Goal: Obtain resource: Obtain resource

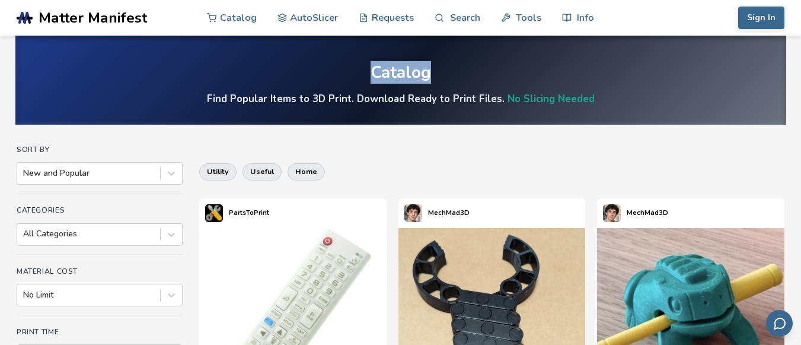
drag, startPoint x: 801, startPoint y: 30, endPoint x: 798, endPoint y: 37, distance: 7.5
click at [798, 37] on section ".cls-1, .cls-2, .cls-3 { stroke-width: 0px; } .cls-2 { fill: #1d1e56; } .cls-3 …" at bounding box center [400, 172] width 801 height 345
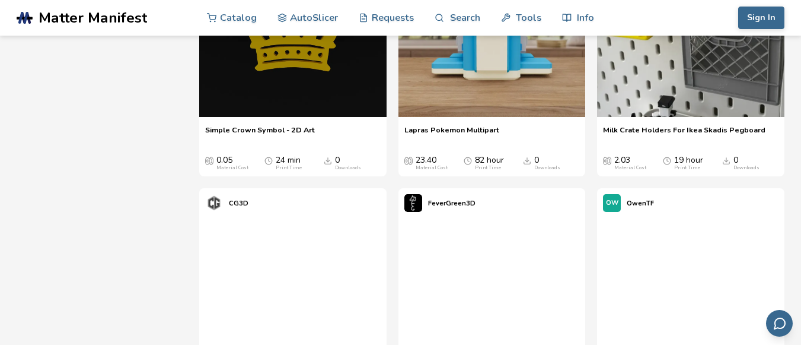
scroll to position [887, 0]
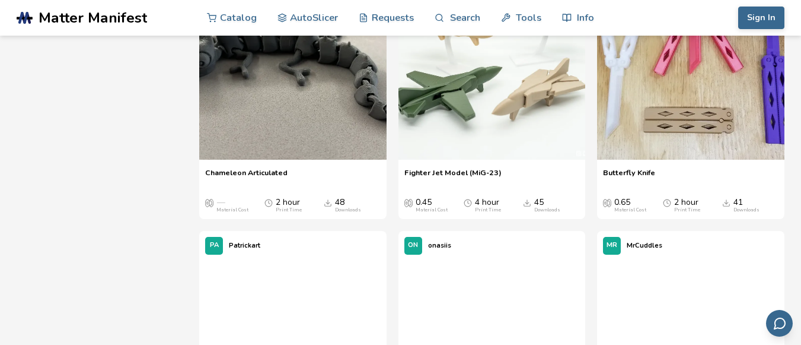
scroll to position [1654, 0]
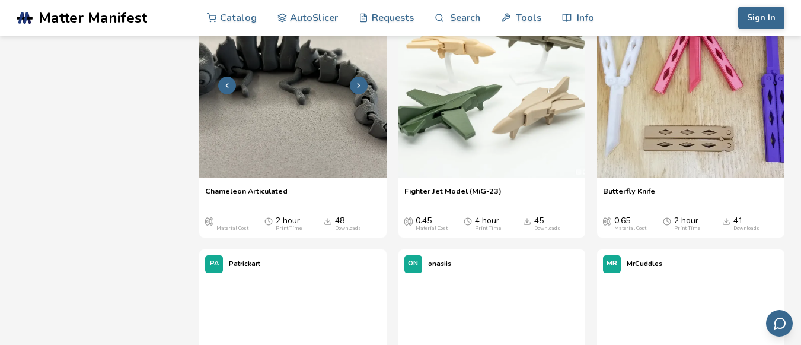
click at [291, 122] on img at bounding box center [292, 84] width 187 height 187
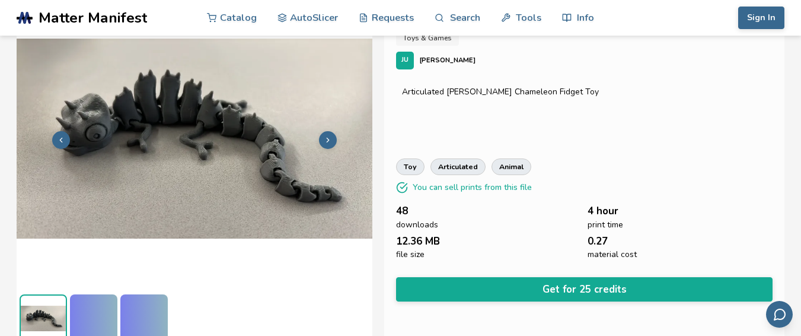
scroll to position [62, 0]
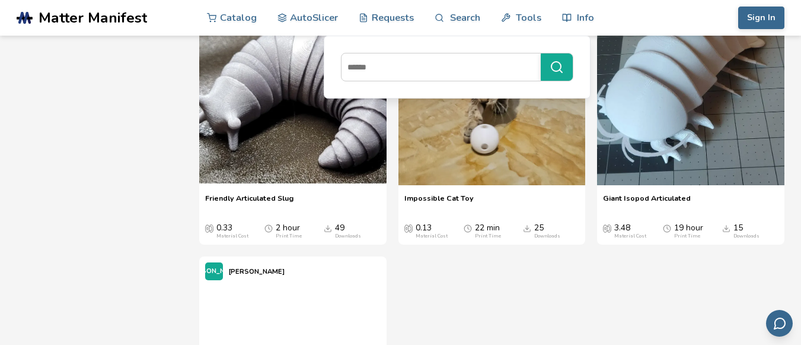
scroll to position [5044, 0]
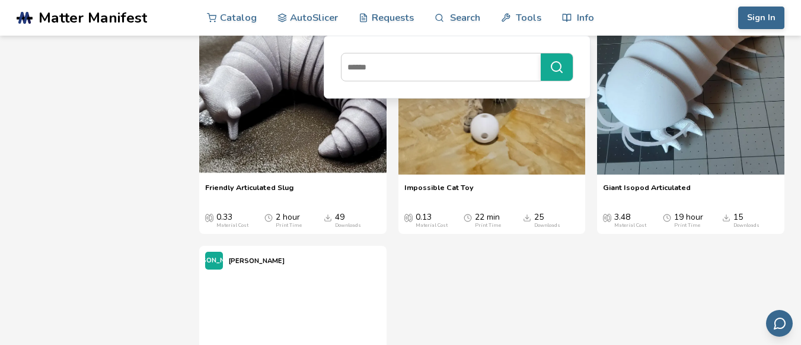
click at [435, 174] on img at bounding box center [492, 80] width 187 height 187
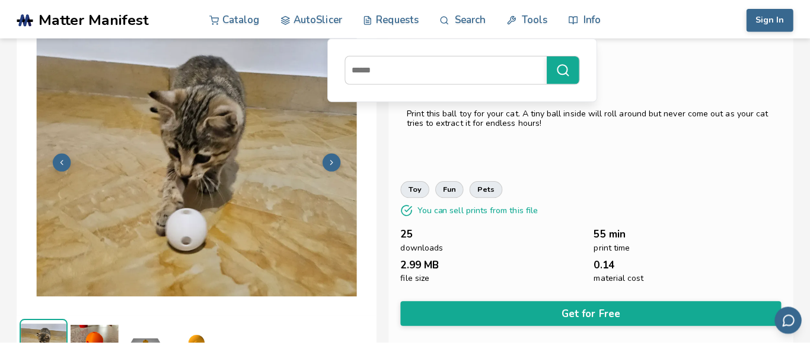
scroll to position [46, 0]
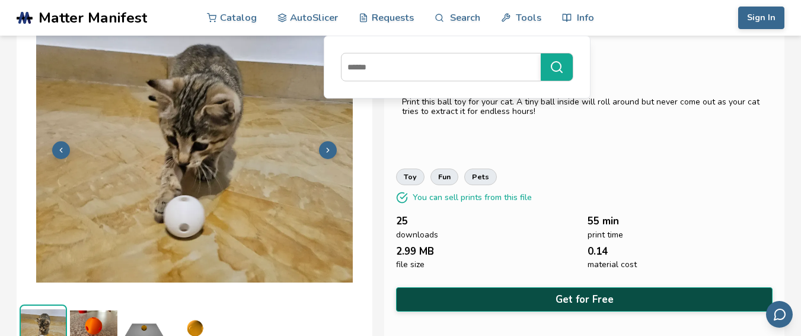
click at [584, 293] on button "Get for Free" at bounding box center [584, 299] width 377 height 24
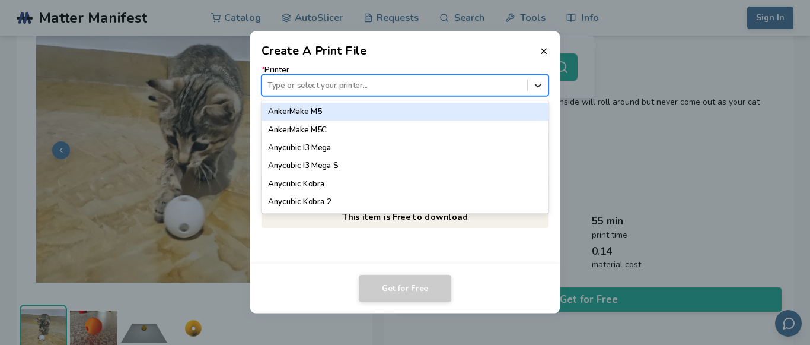
click at [535, 85] on icon at bounding box center [538, 84] width 11 height 11
type input "*"
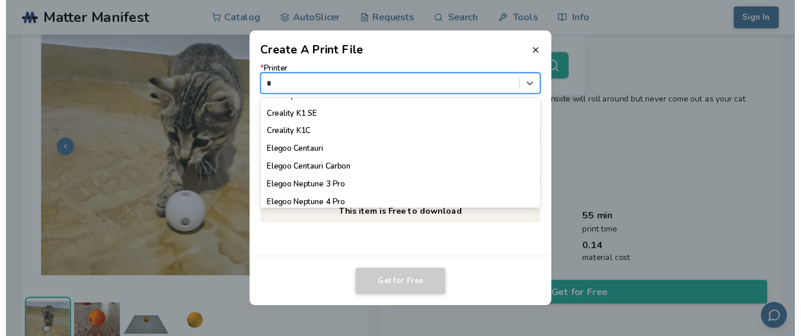
scroll to position [0, 0]
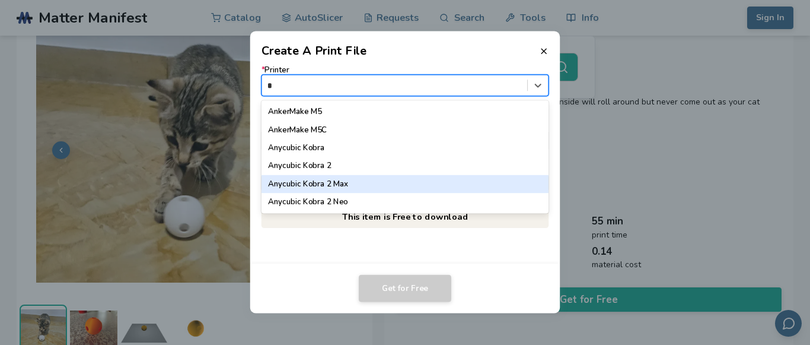
click at [295, 185] on div "Anycubic Kobra 2 Max" at bounding box center [405, 184] width 287 height 18
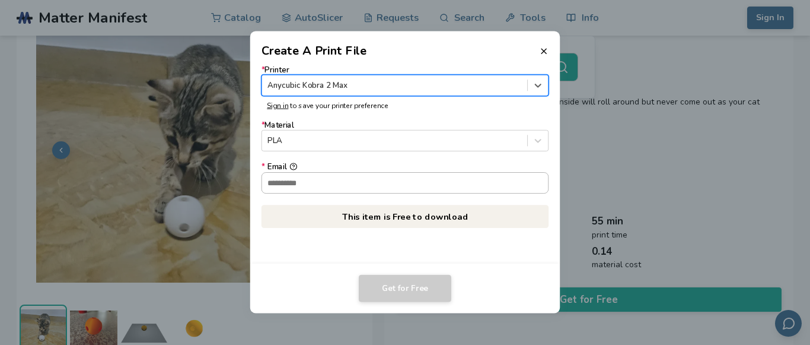
click at [315, 179] on input "* Email" at bounding box center [405, 183] width 286 height 20
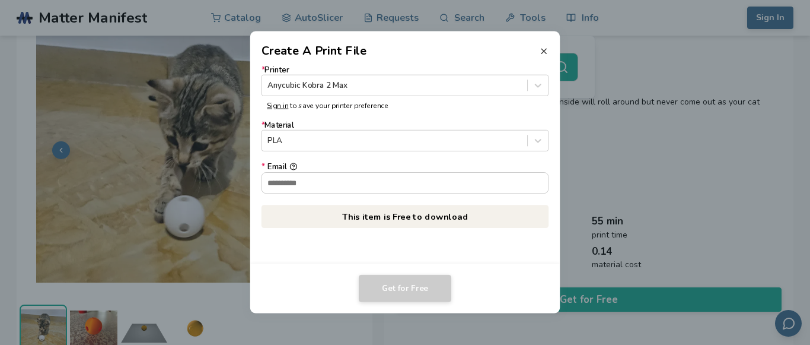
click at [544, 50] on line at bounding box center [543, 51] width 5 height 5
